Goal: Register for event/course

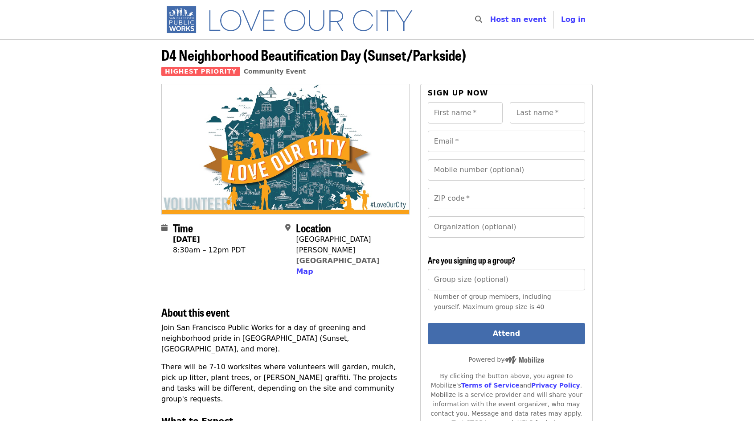
click at [275, 51] on span "D4 Neighborhood Beautification Day (Sunset/Parkside)" at bounding box center [313, 54] width 305 height 21
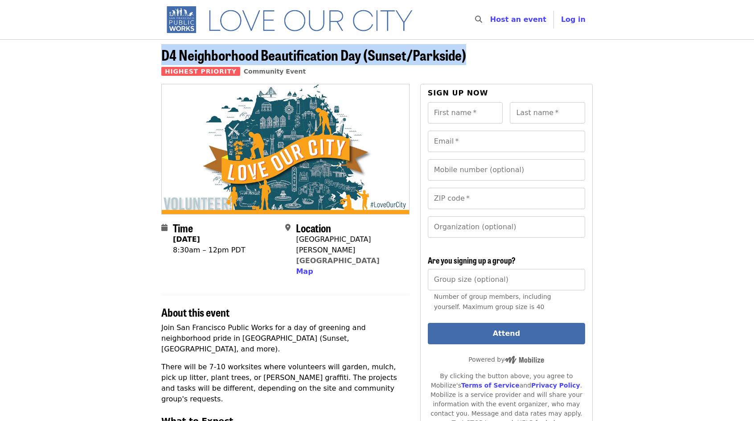
click at [275, 51] on span "D4 Neighborhood Beautification Day (Sunset/Parkside)" at bounding box center [313, 54] width 305 height 21
copy span "D4 Neighborhood Beautification Day (Sunset/Parkside)"
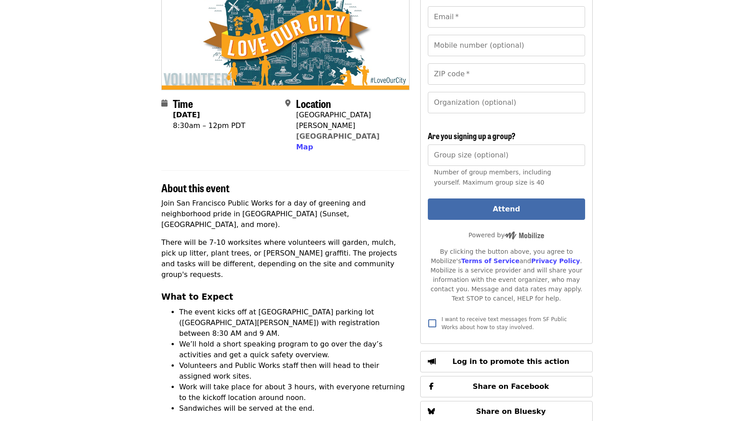
scroll to position [130, 0]
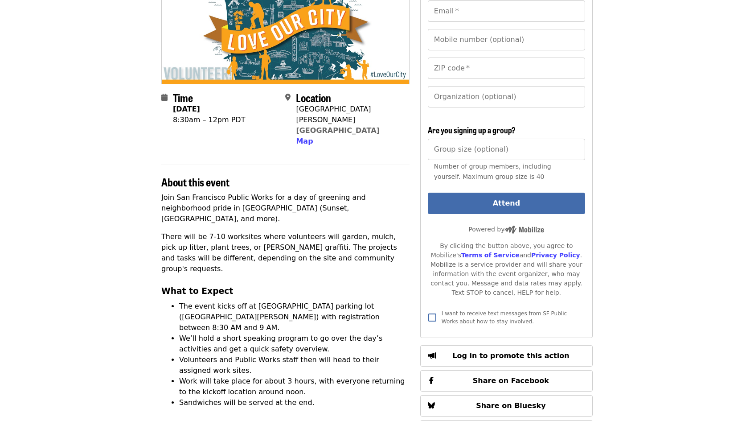
click at [357, 301] on li "The event kicks off at [GEOGRAPHIC_DATA] parking lot ([GEOGRAPHIC_DATA][PERSON_…" at bounding box center [294, 317] width 231 height 32
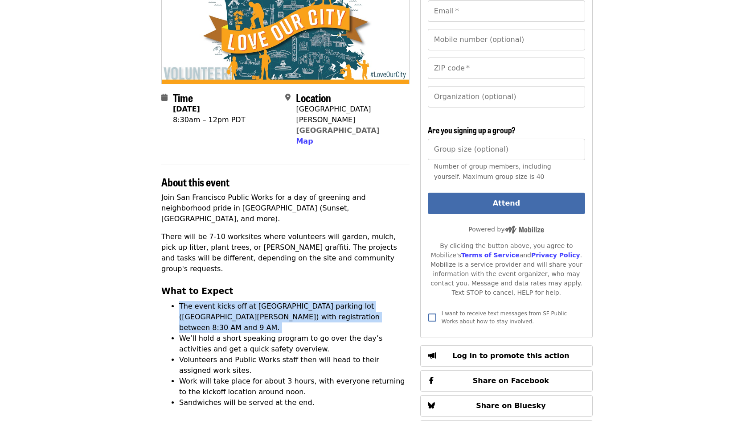
click at [357, 301] on li "The event kicks off at [GEOGRAPHIC_DATA] parking lot ([GEOGRAPHIC_DATA][PERSON_…" at bounding box center [294, 317] width 231 height 32
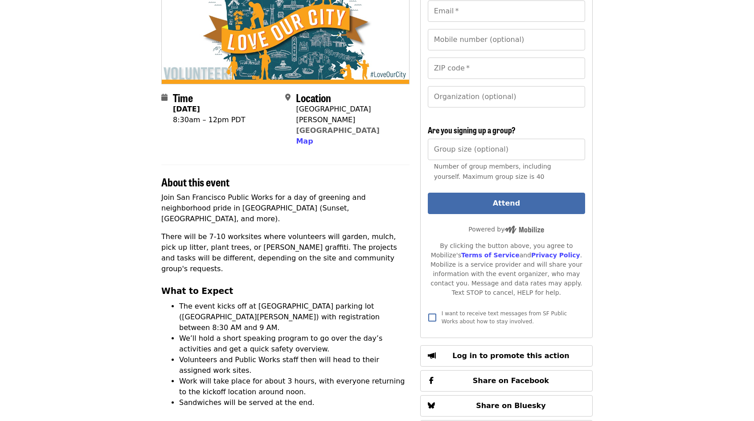
click at [221, 333] on li "We’ll hold a short speaking program to go over the day’s activities and get a q…" at bounding box center [294, 343] width 231 height 21
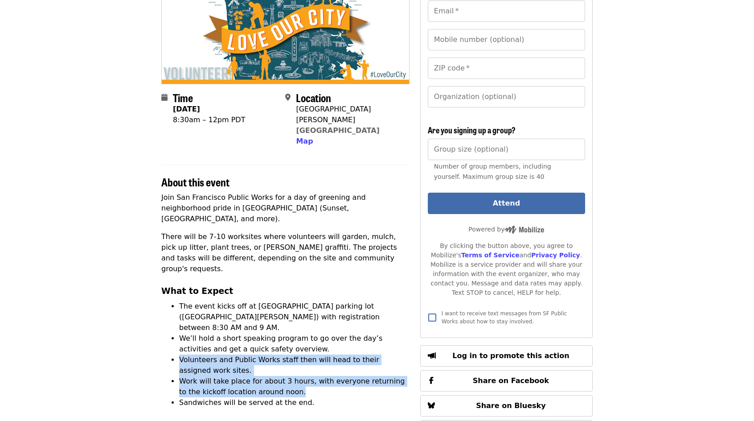
drag, startPoint x: 181, startPoint y: 317, endPoint x: 328, endPoint y: 348, distance: 149.8
click at [328, 348] on ul "The event kicks off at [GEOGRAPHIC_DATA] parking lot ([GEOGRAPHIC_DATA][PERSON_…" at bounding box center [285, 354] width 248 height 107
drag, startPoint x: 328, startPoint y: 348, endPoint x: 253, endPoint y: 336, distance: 75.4
click at [253, 376] on li "Work will take place for about 3 hours, with everyone returning to the kickoff …" at bounding box center [294, 386] width 231 height 21
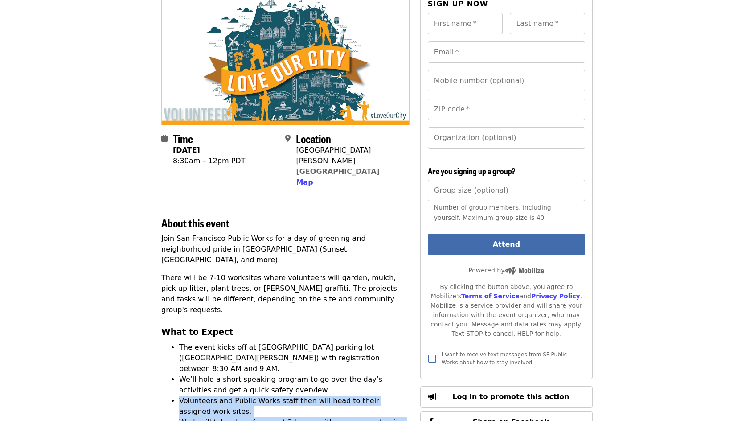
scroll to position [0, 0]
